Goal: Find specific page/section: Find specific page/section

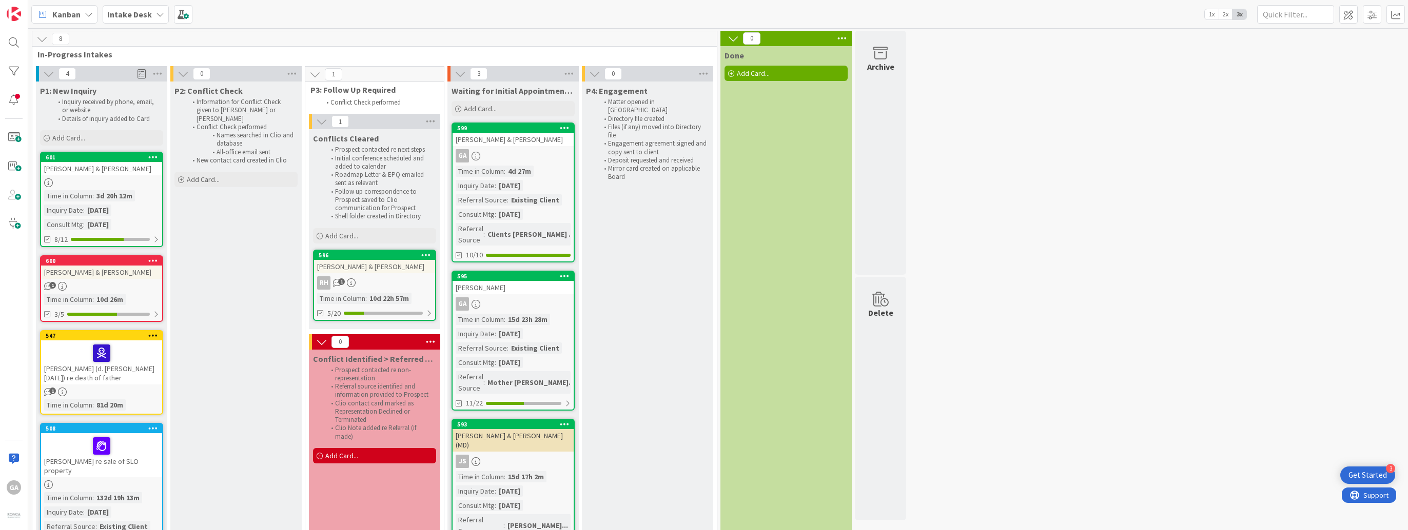
click at [156, 17] on icon at bounding box center [160, 14] width 8 height 8
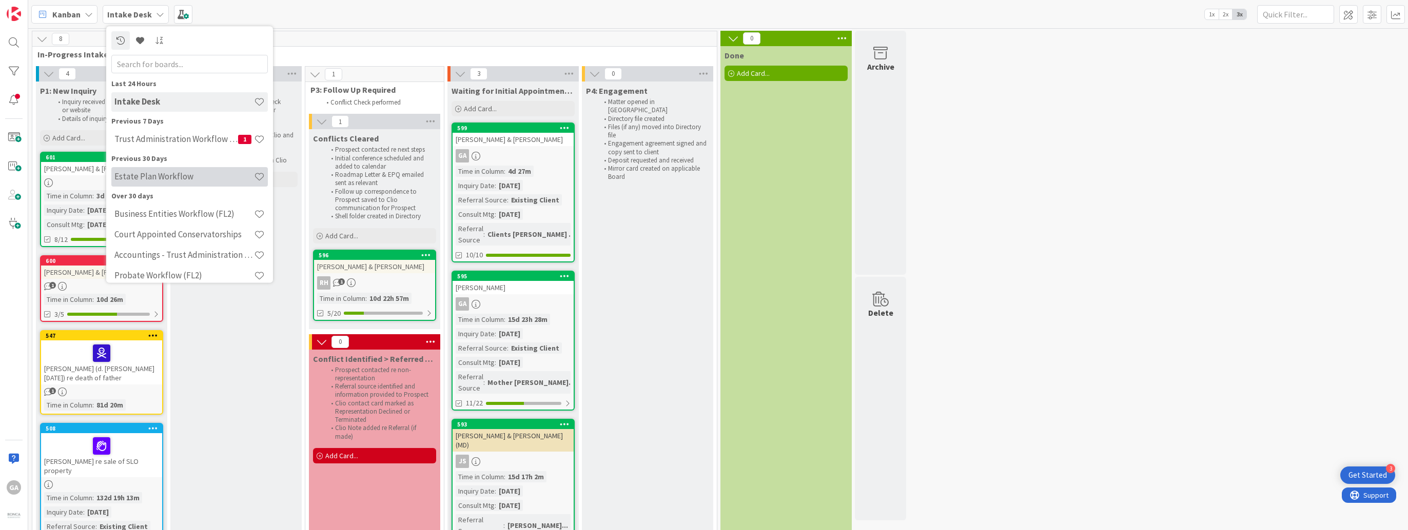
click at [133, 172] on h4 "Estate Plan Workflow" at bounding box center [184, 177] width 140 height 10
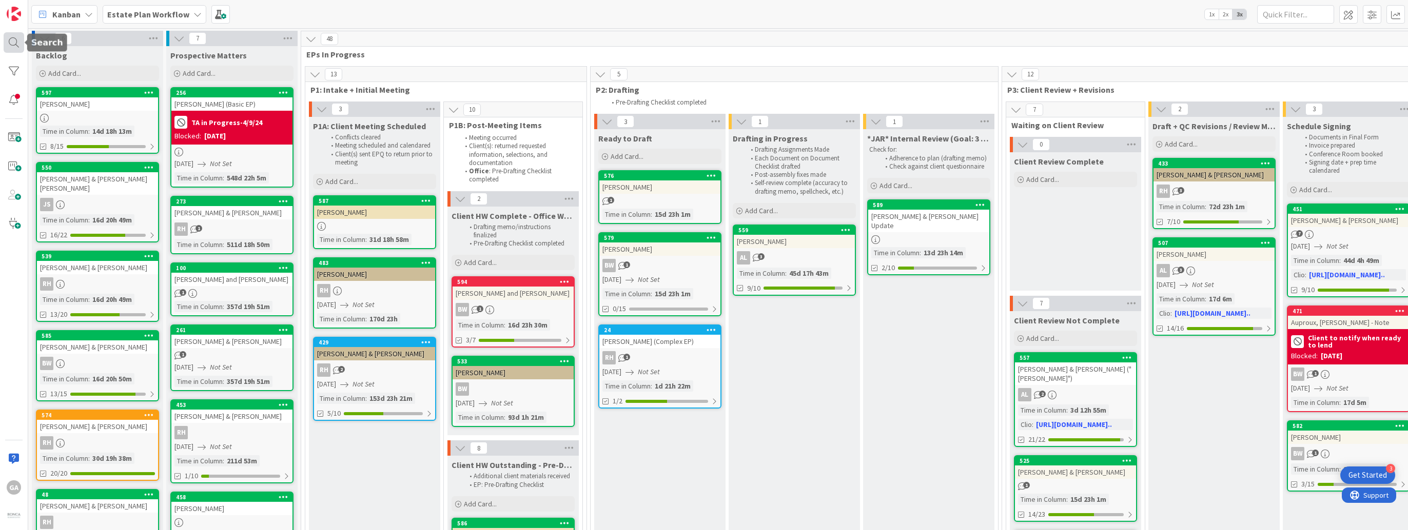
click at [17, 45] on div at bounding box center [14, 42] width 21 height 21
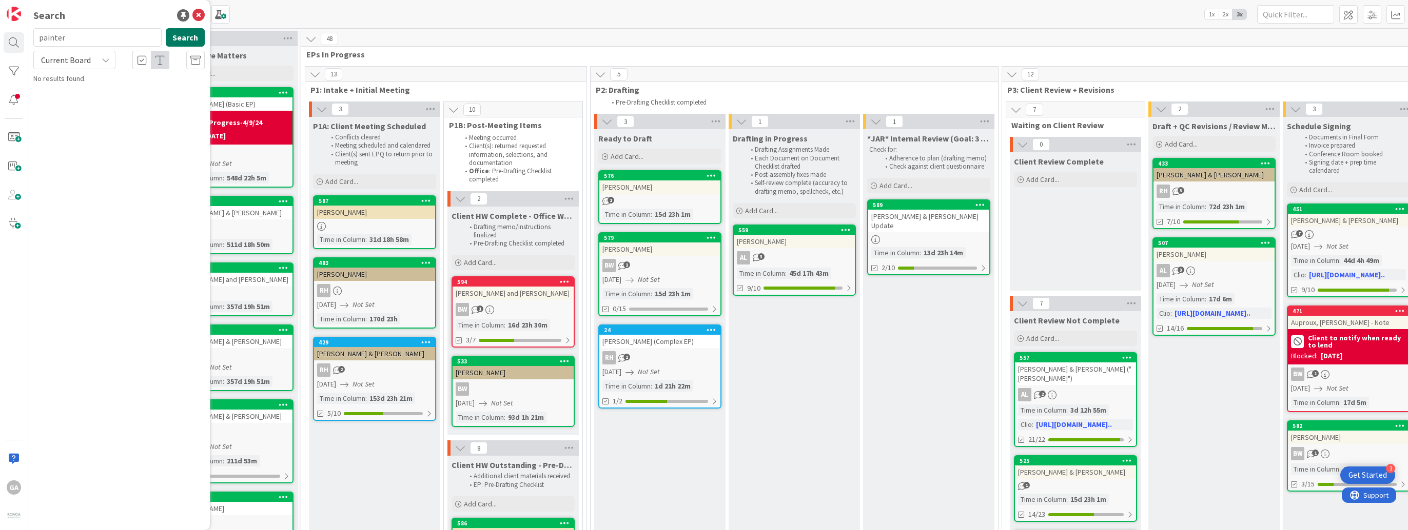
type input "painter"
click at [182, 41] on button "Search" at bounding box center [185, 37] width 39 height 18
click at [113, 84] on div "Estate Plan Workflow › Client HW Outstanding - Pre-Drafting Checklist" at bounding box center [126, 85] width 157 height 18
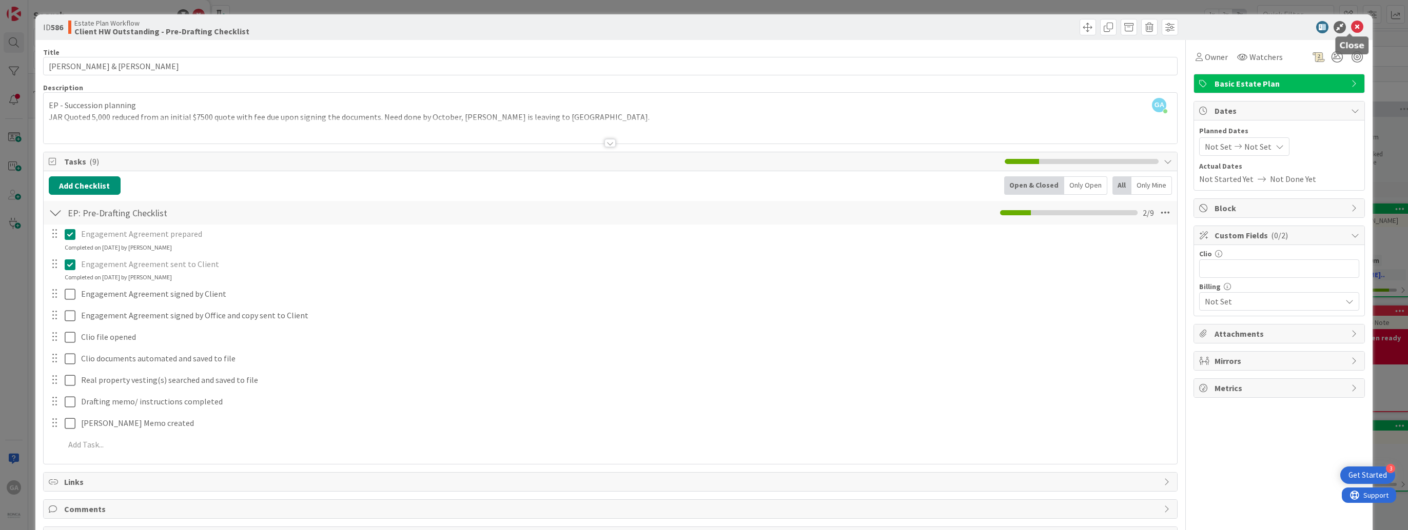
click at [1352, 25] on icon at bounding box center [1357, 27] width 12 height 12
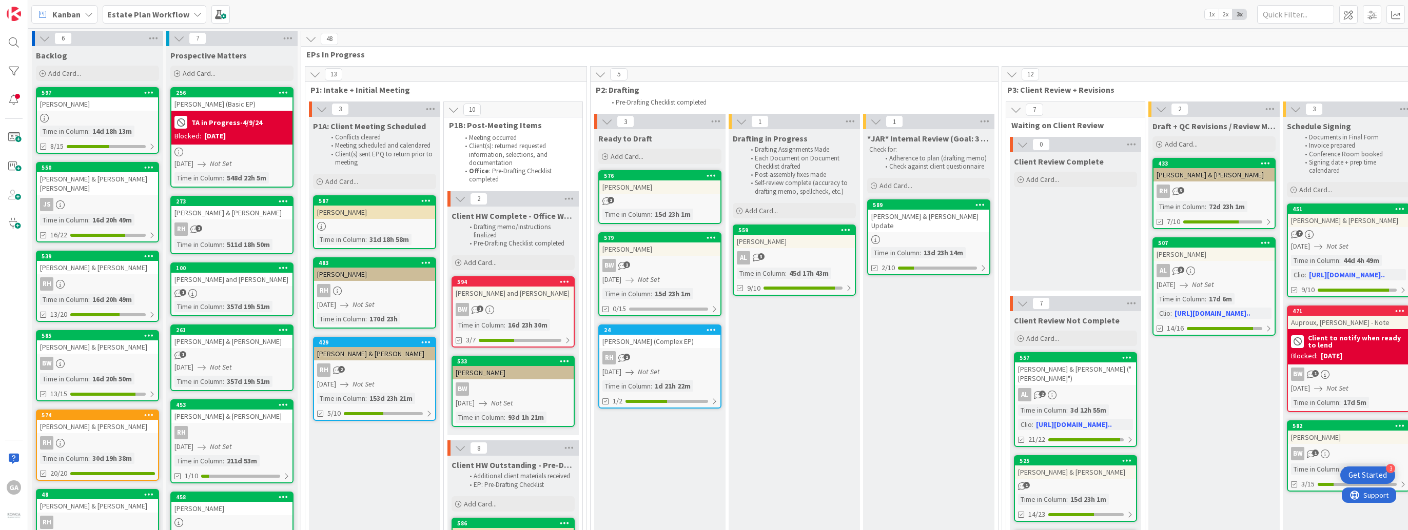
click at [193, 12] on icon at bounding box center [197, 14] width 8 height 8
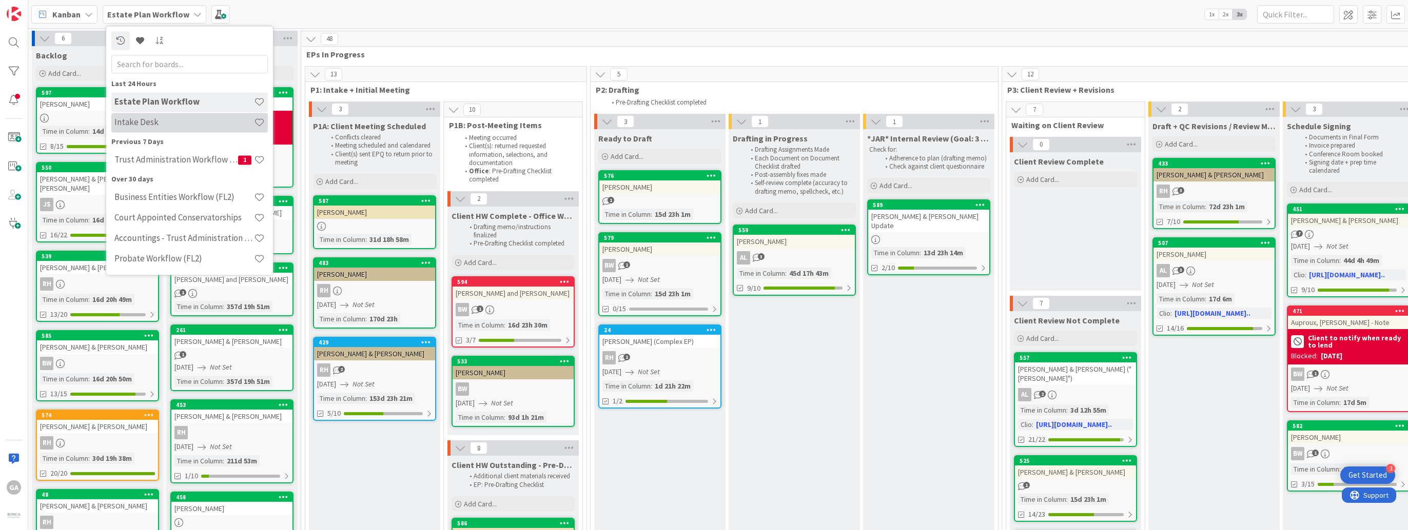
click at [150, 119] on h4 "Intake Desk" at bounding box center [184, 122] width 140 height 10
